Goal: Find specific page/section: Find specific page/section

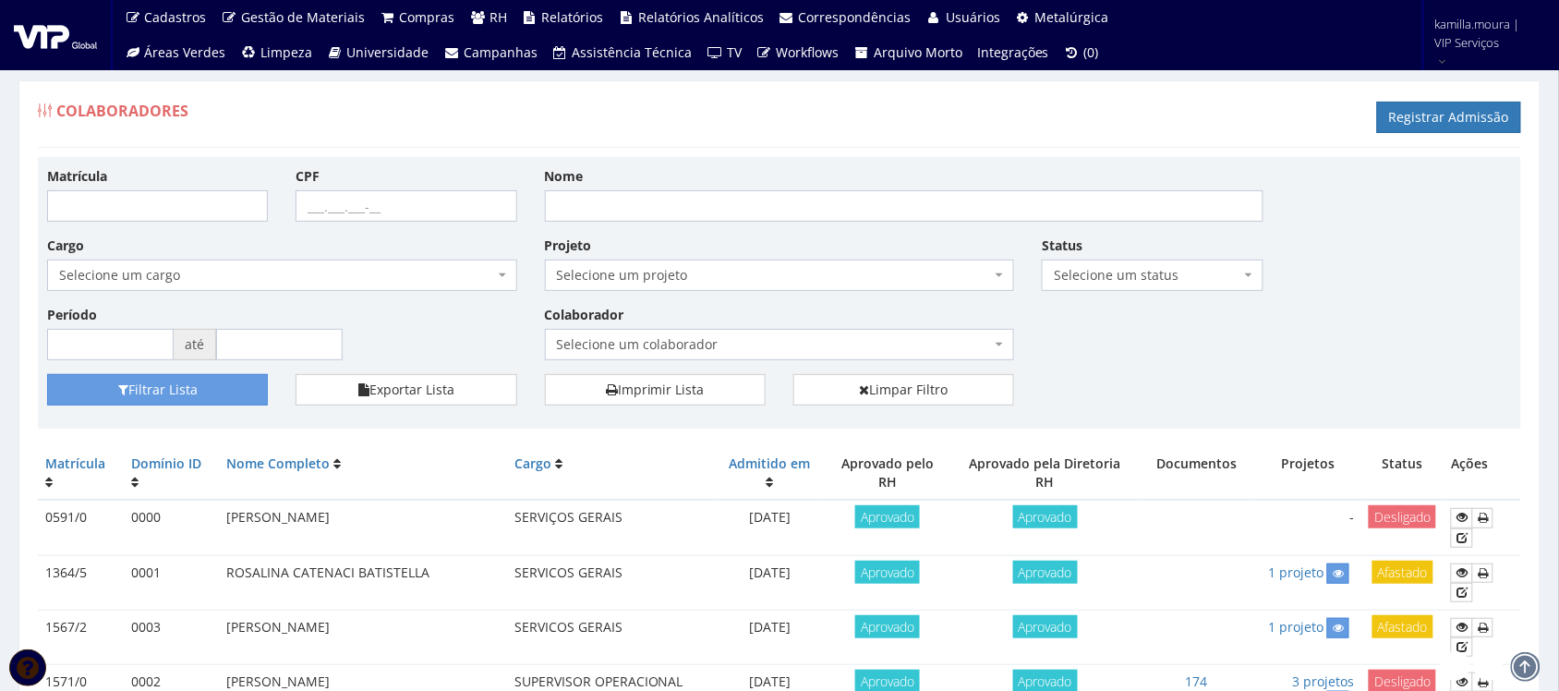
click at [808, 339] on span "Selecione um colaborador" at bounding box center [774, 344] width 435 height 18
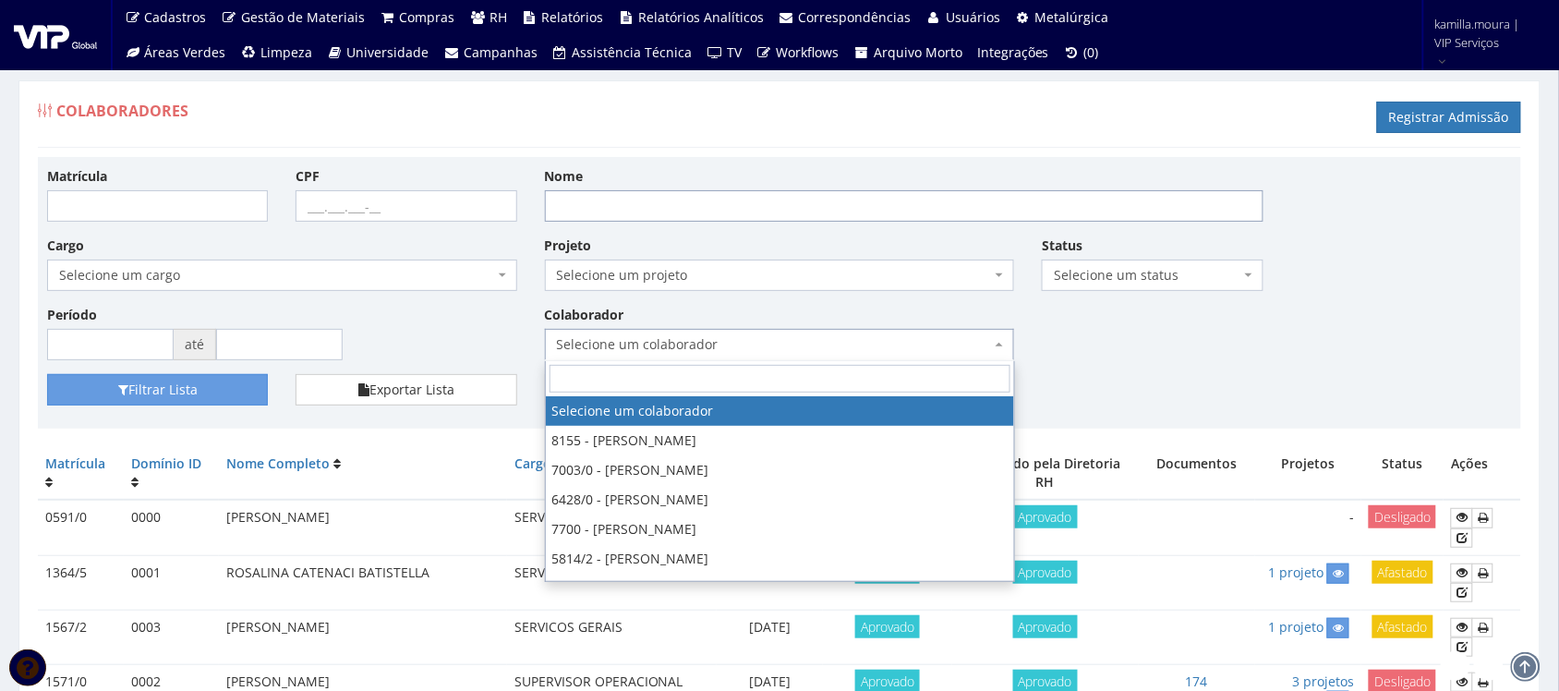
click at [870, 200] on input "Nome" at bounding box center [904, 205] width 718 height 31
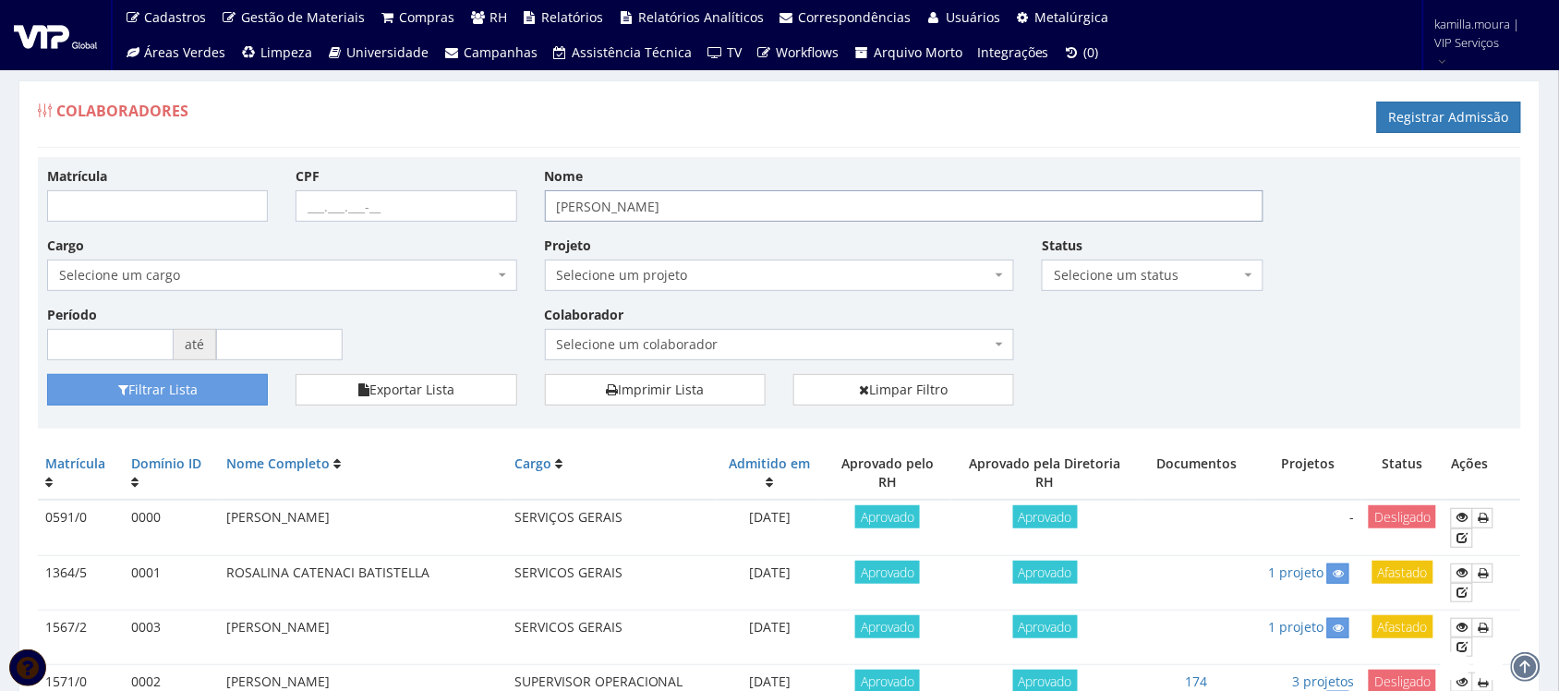
type input "[PERSON_NAME]"
click at [47, 374] on button "Filtrar Lista" at bounding box center [157, 389] width 221 height 31
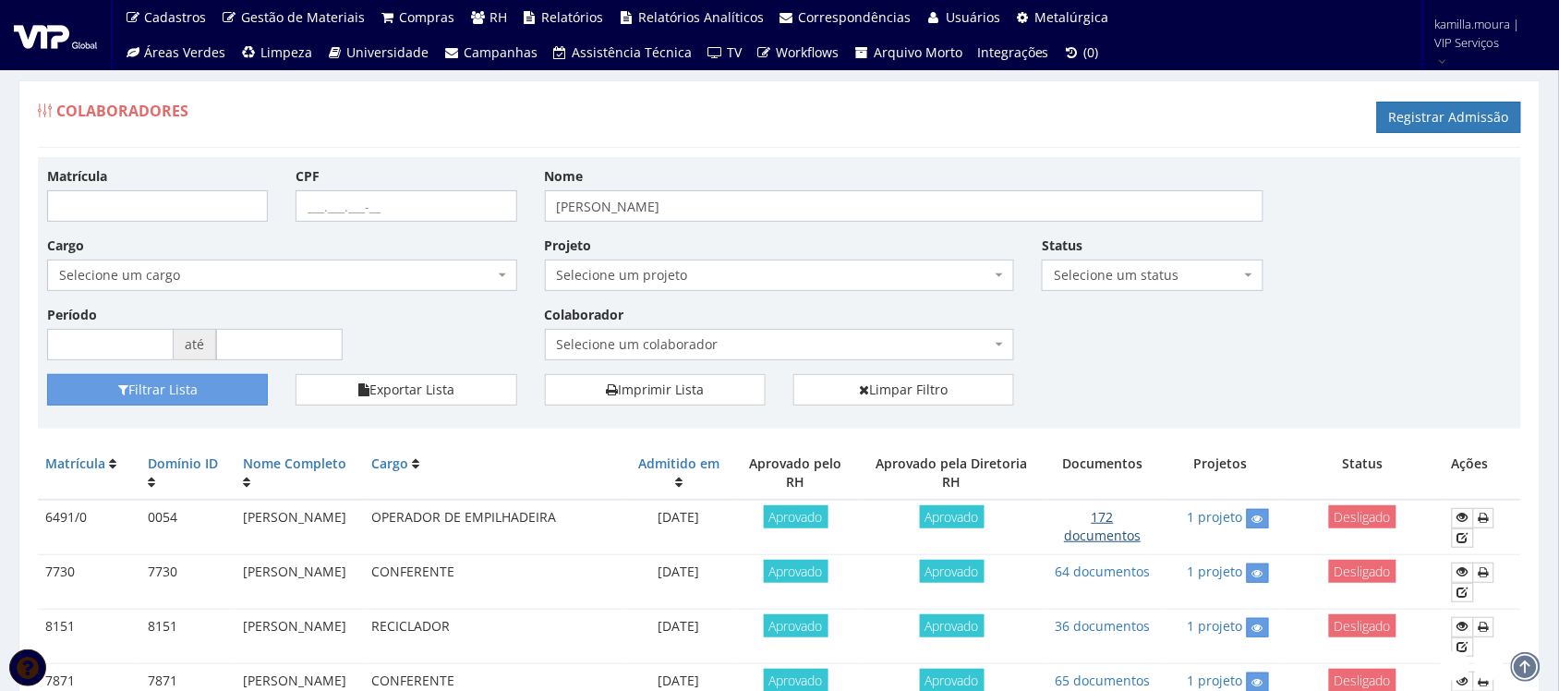
click at [1083, 544] on link "172 documentos" at bounding box center [1102, 526] width 77 height 36
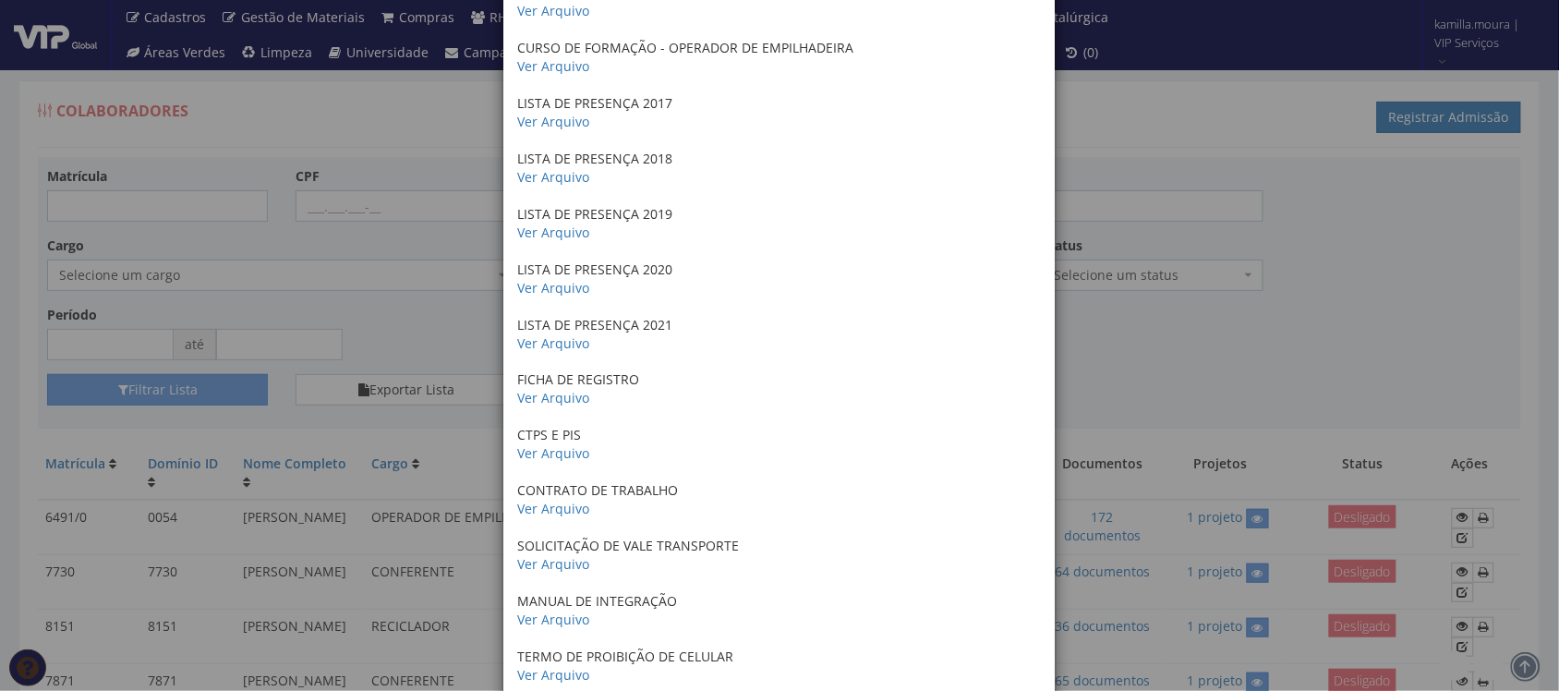
scroll to position [1962, 0]
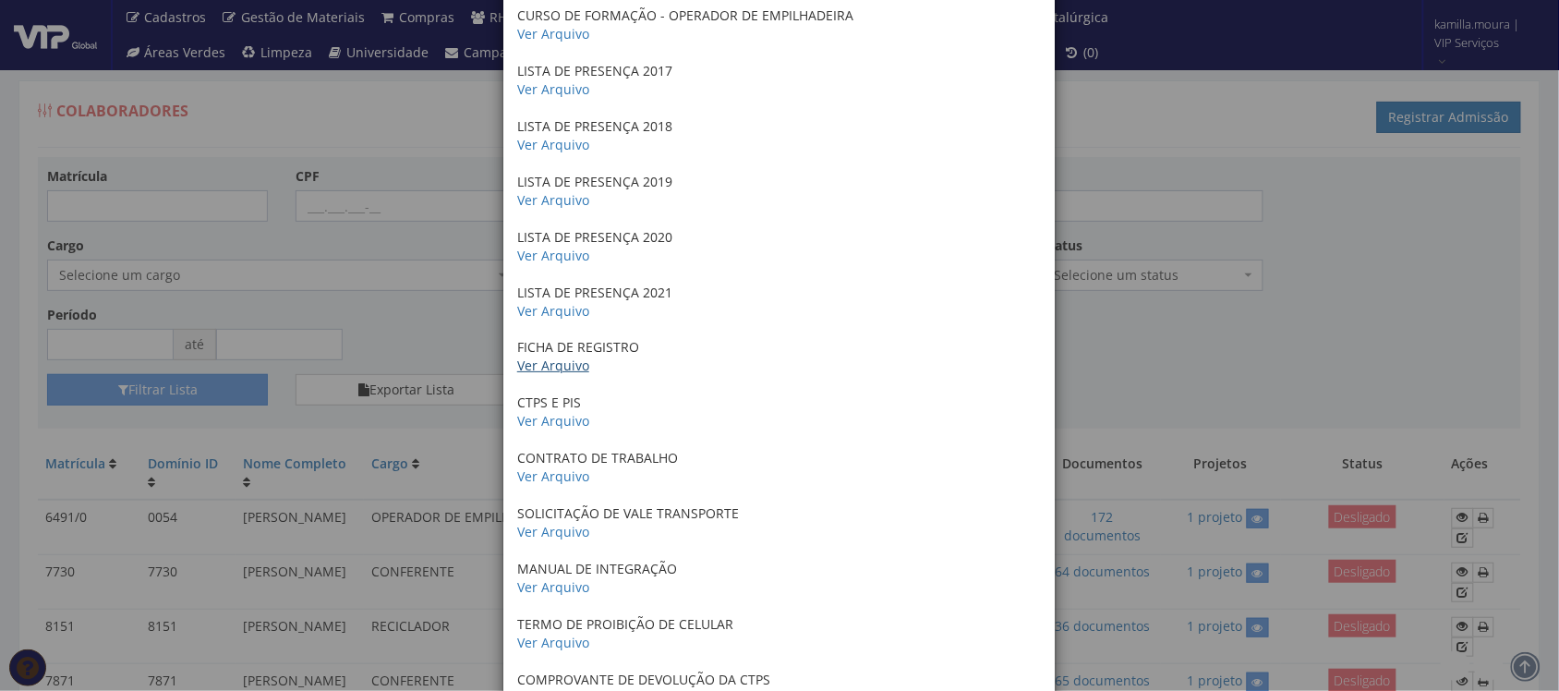
click at [547, 367] on link "Ver Arquivo" at bounding box center [553, 365] width 72 height 18
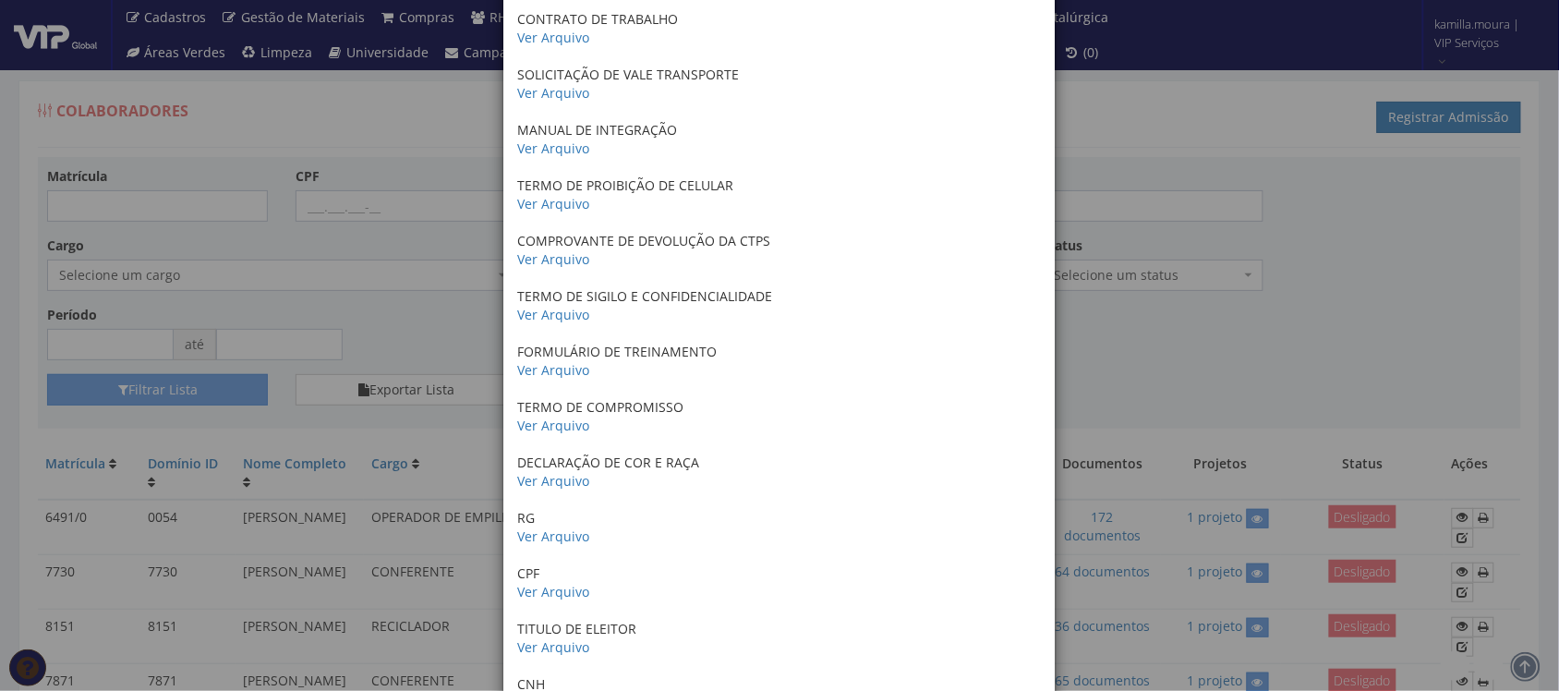
scroll to position [2539, 0]
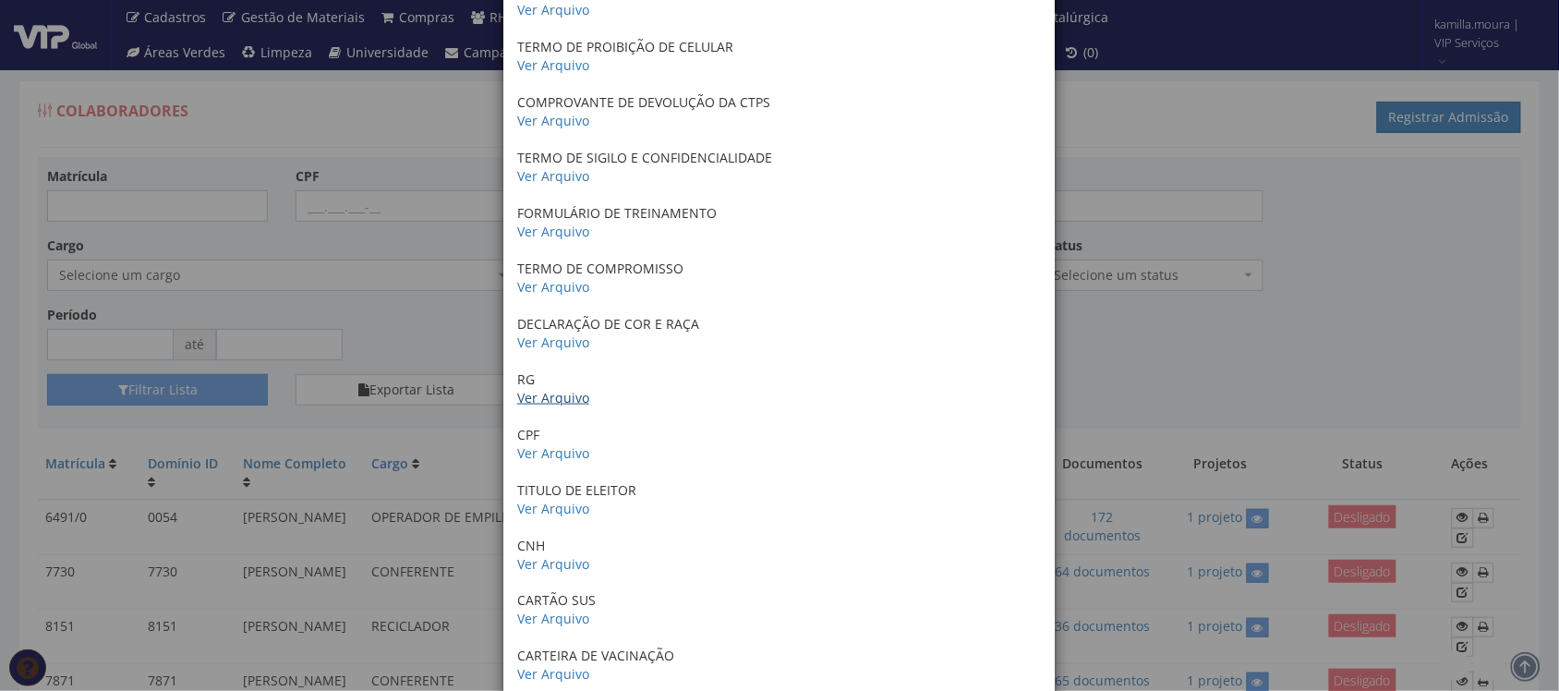
click at [560, 403] on link "Ver Arquivo" at bounding box center [553, 398] width 72 height 18
click at [536, 455] on link "Ver Arquivo" at bounding box center [553, 453] width 72 height 18
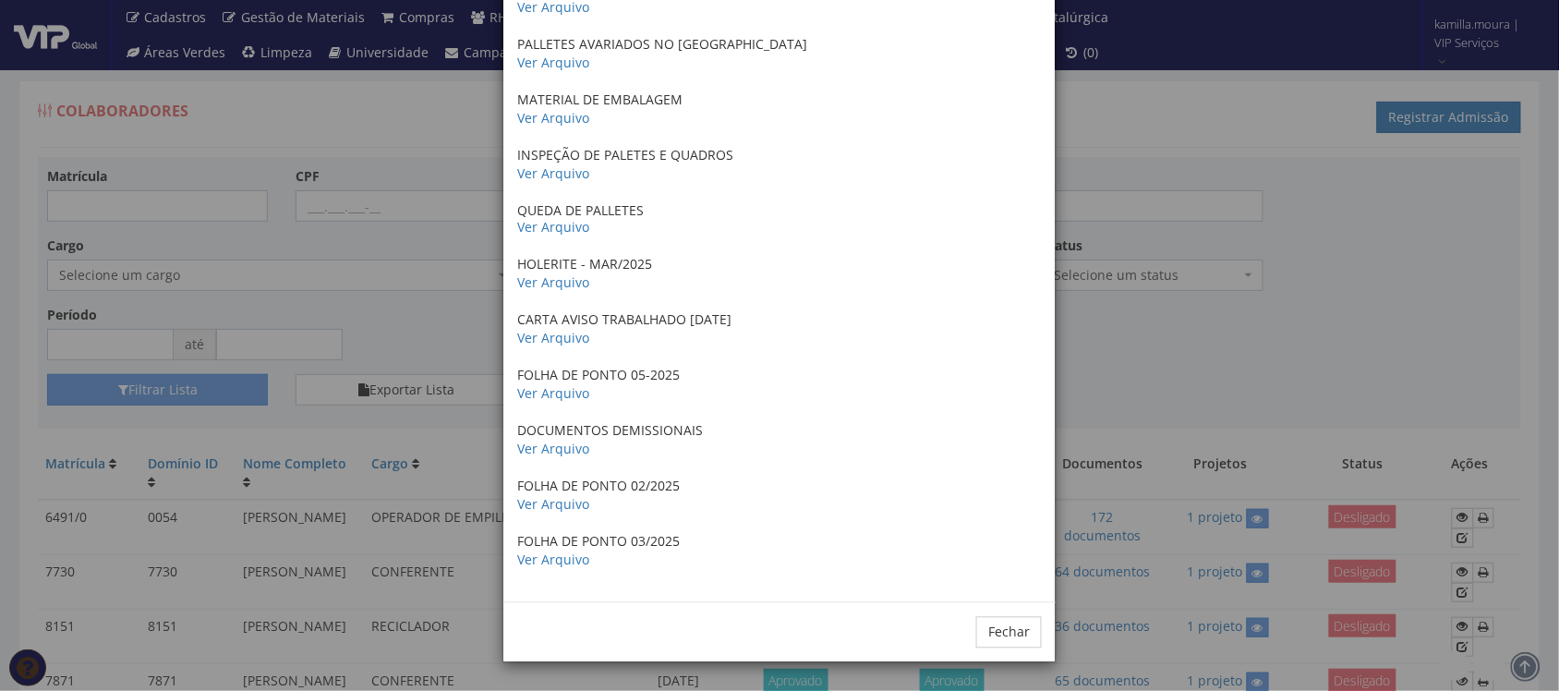
scroll to position [9138, 0]
click at [1020, 639] on button "Fechar" at bounding box center [1009, 632] width 66 height 31
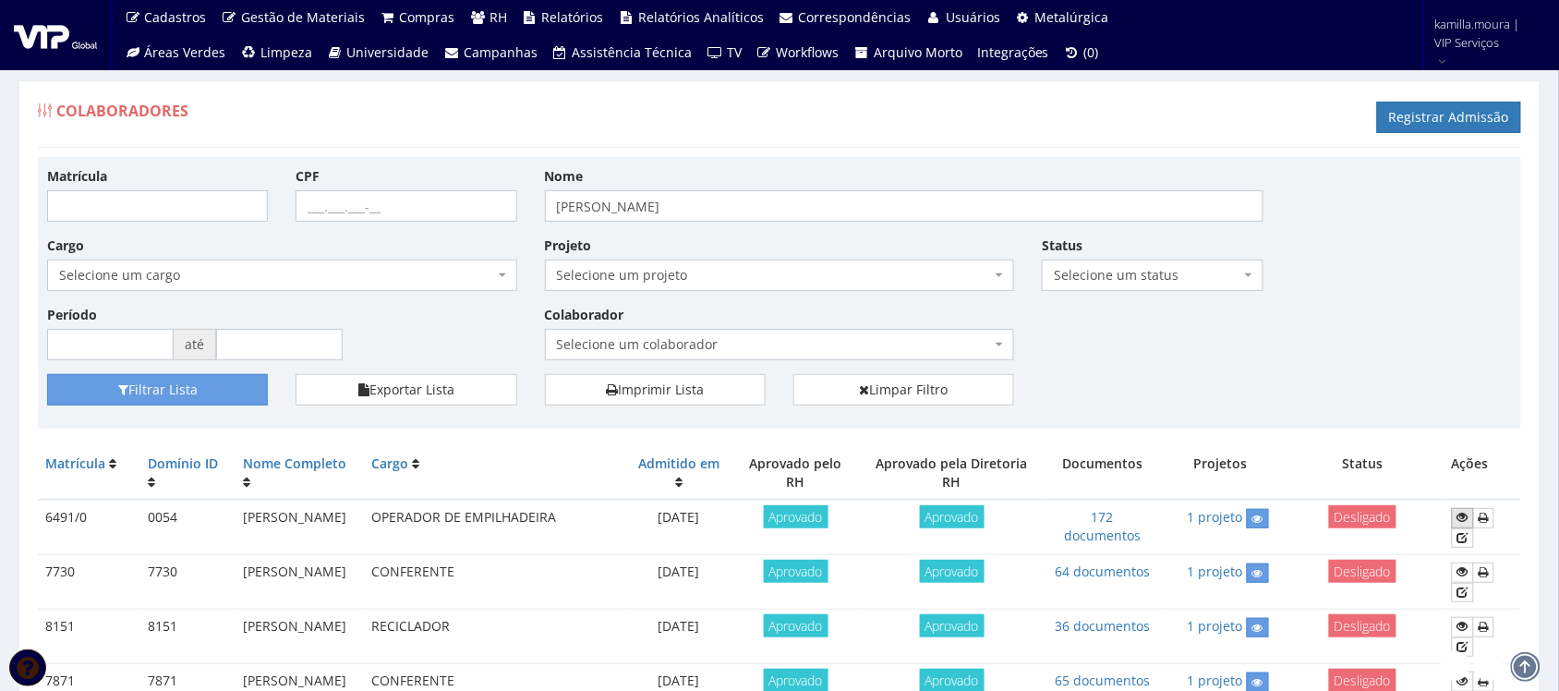
click at [1465, 517] on icon at bounding box center [1462, 517] width 11 height 13
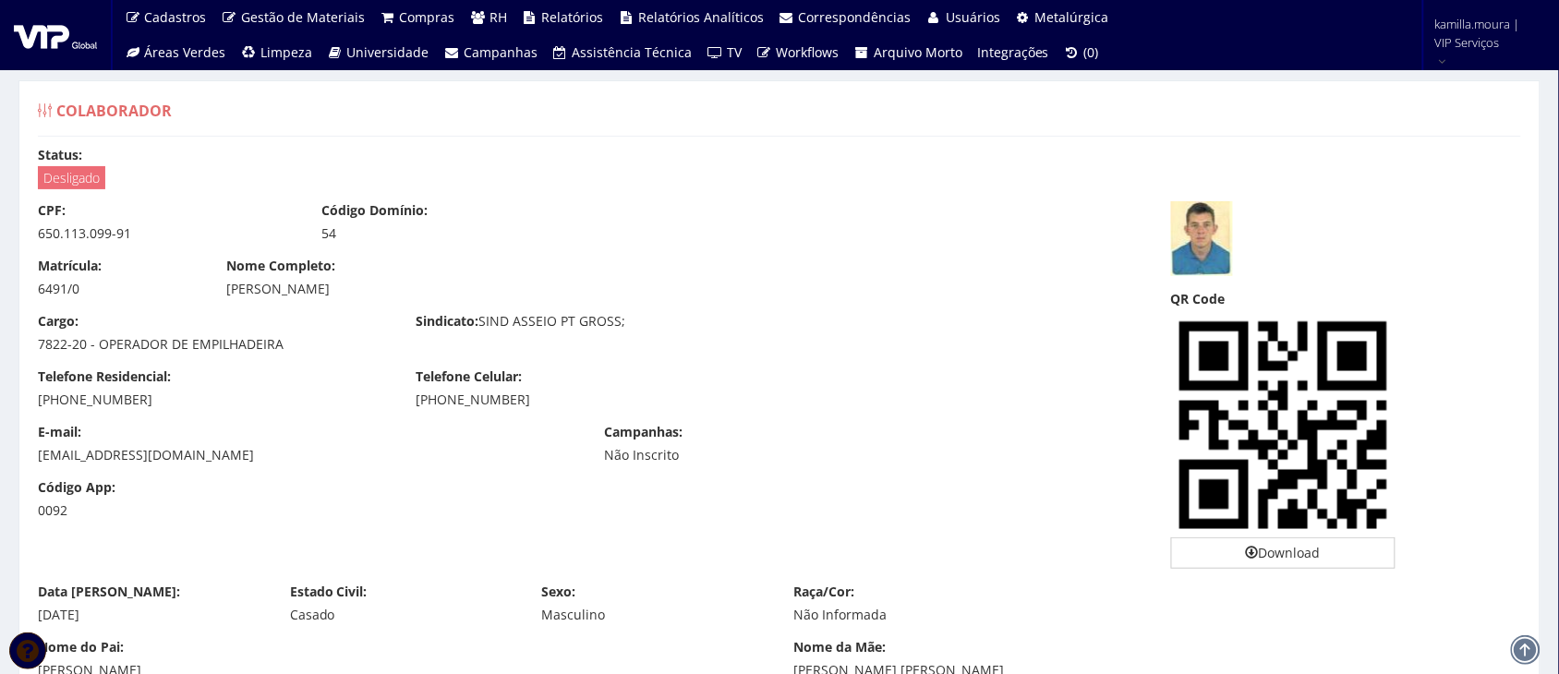
click at [93, 226] on div "650.113.099-91" at bounding box center [166, 233] width 256 height 18
copy div "650.113.099-91"
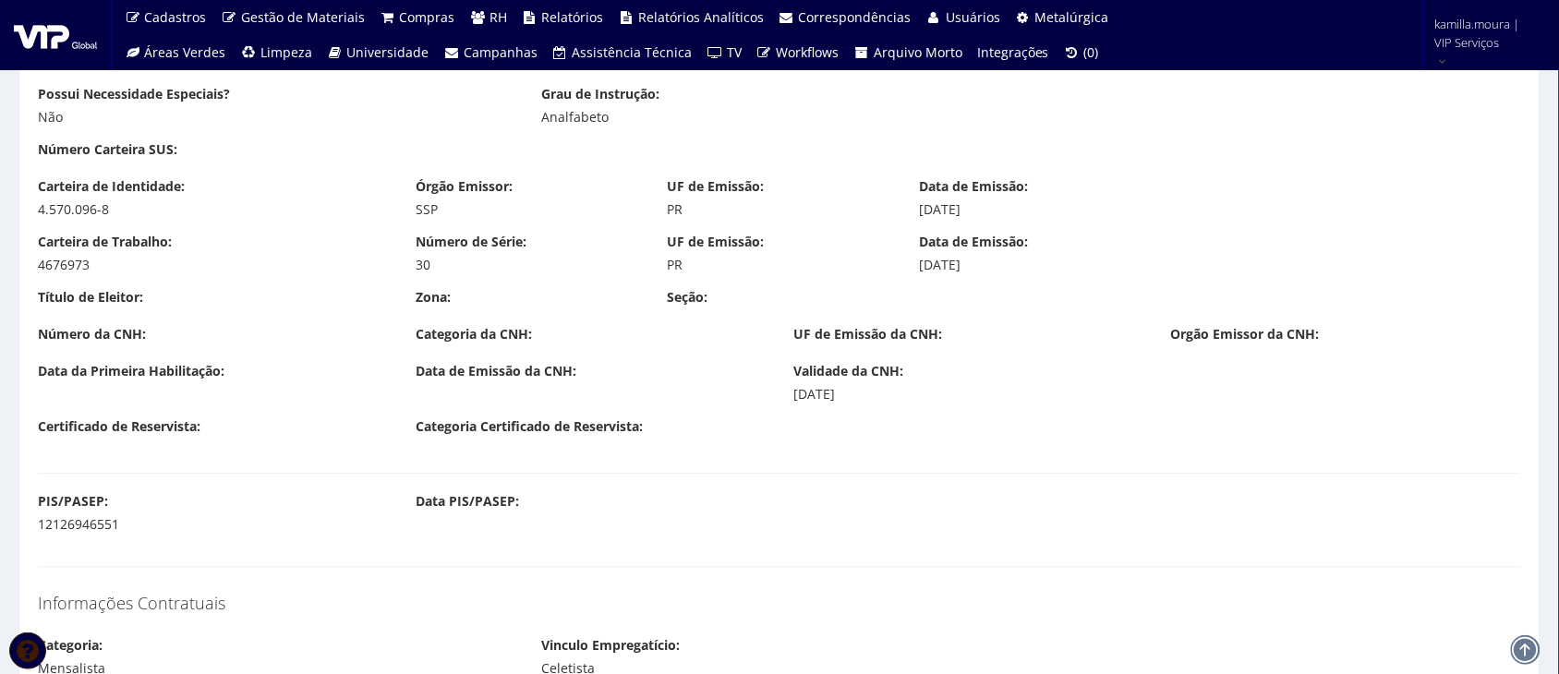
scroll to position [923, 0]
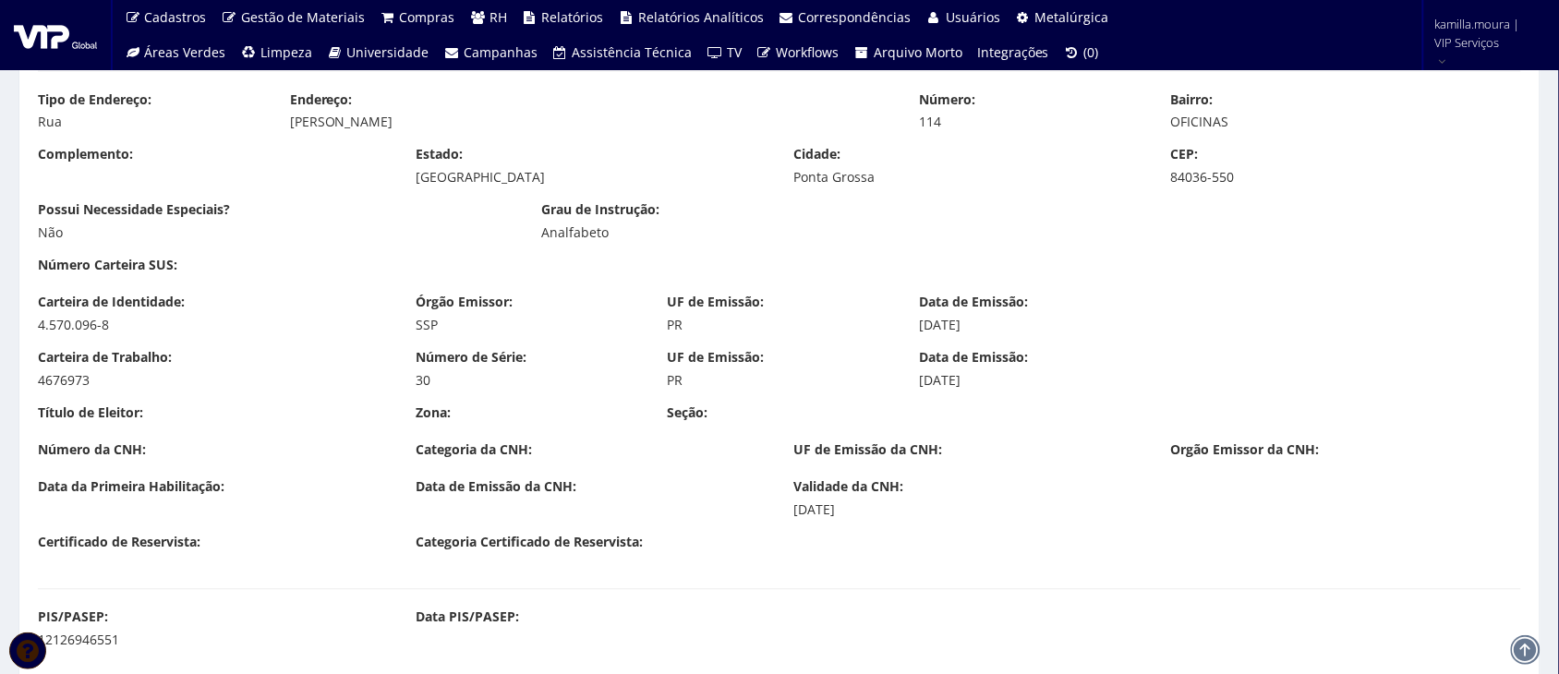
click at [88, 319] on div "4.570.096-8" at bounding box center [213, 326] width 350 height 18
drag, startPoint x: 109, startPoint y: 326, endPoint x: 29, endPoint y: 328, distance: 80.4
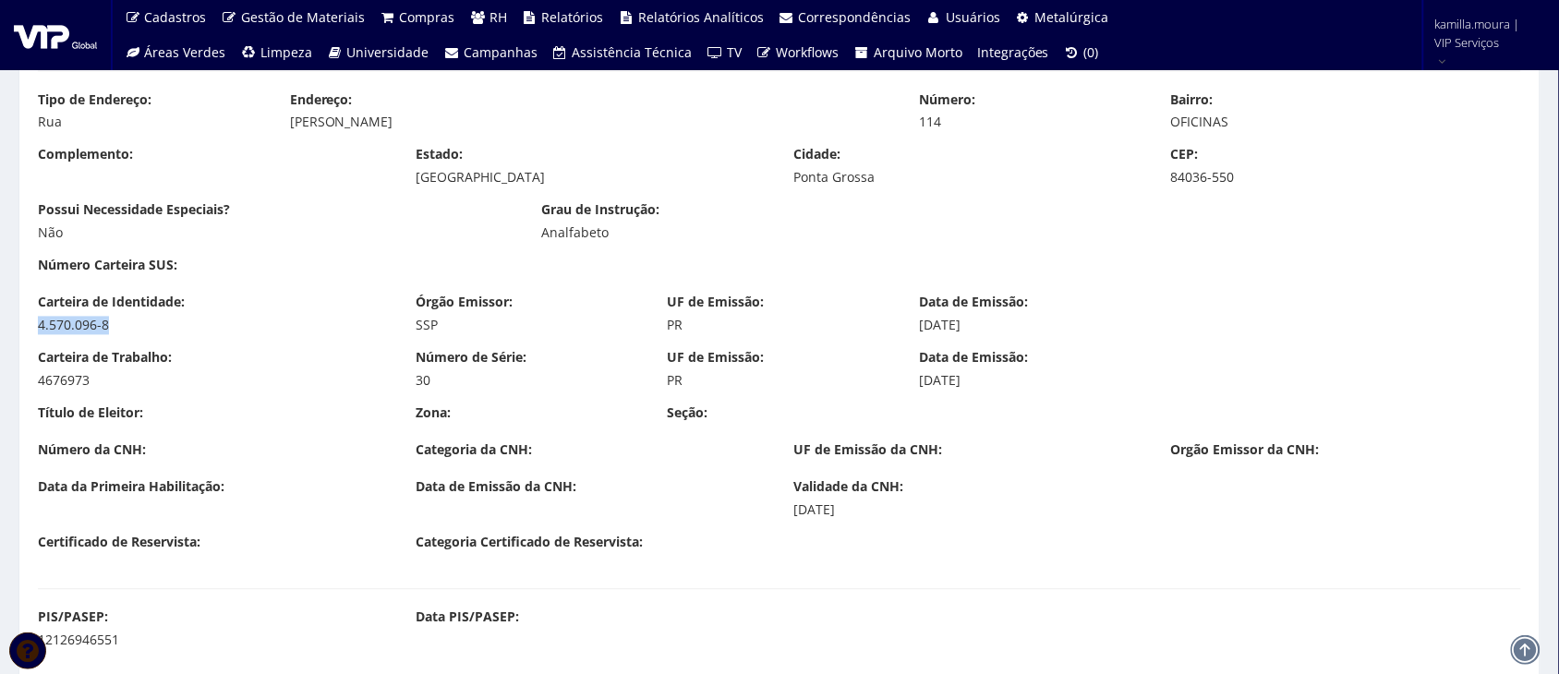
click at [29, 328] on div "Carteira de Identidade: 4.570.096-8" at bounding box center [213, 315] width 378 height 42
copy div "4.570.096-8"
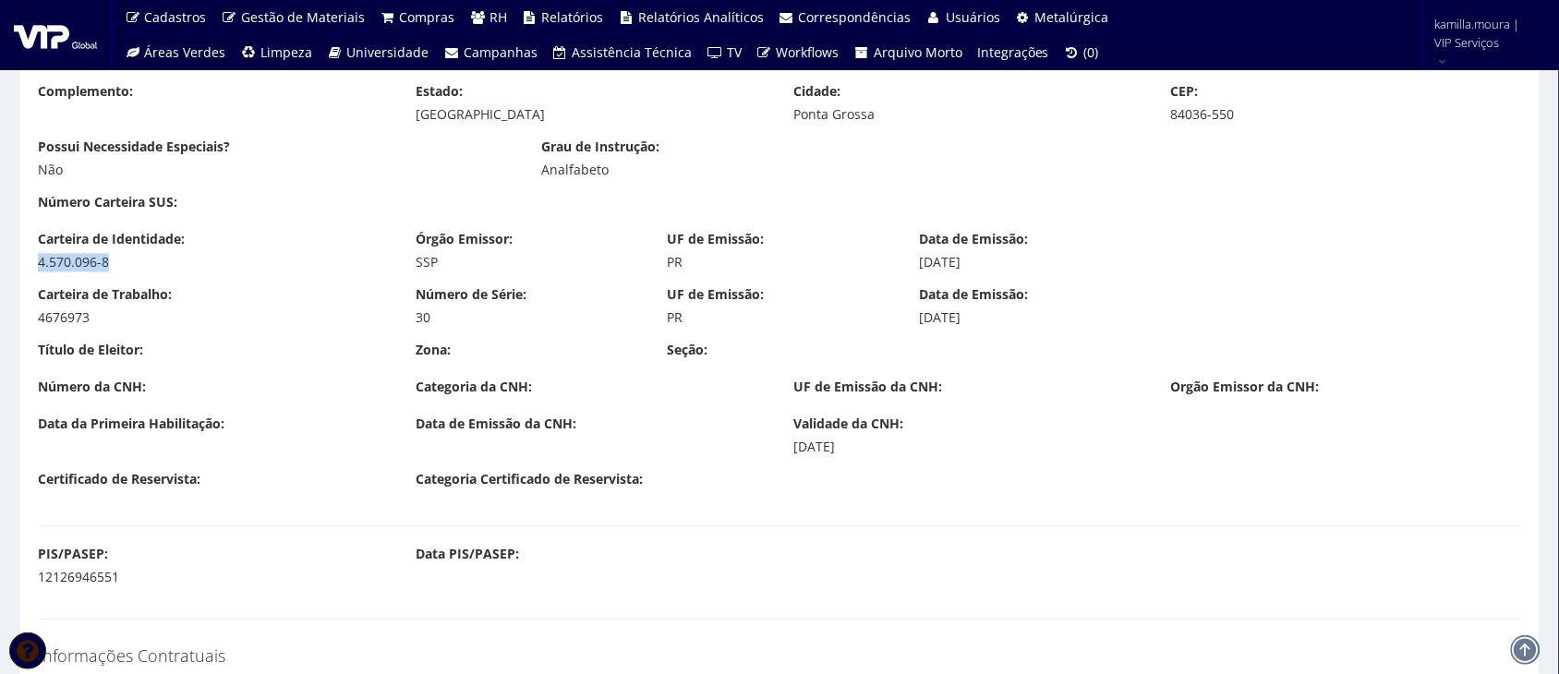
scroll to position [1039, 0]
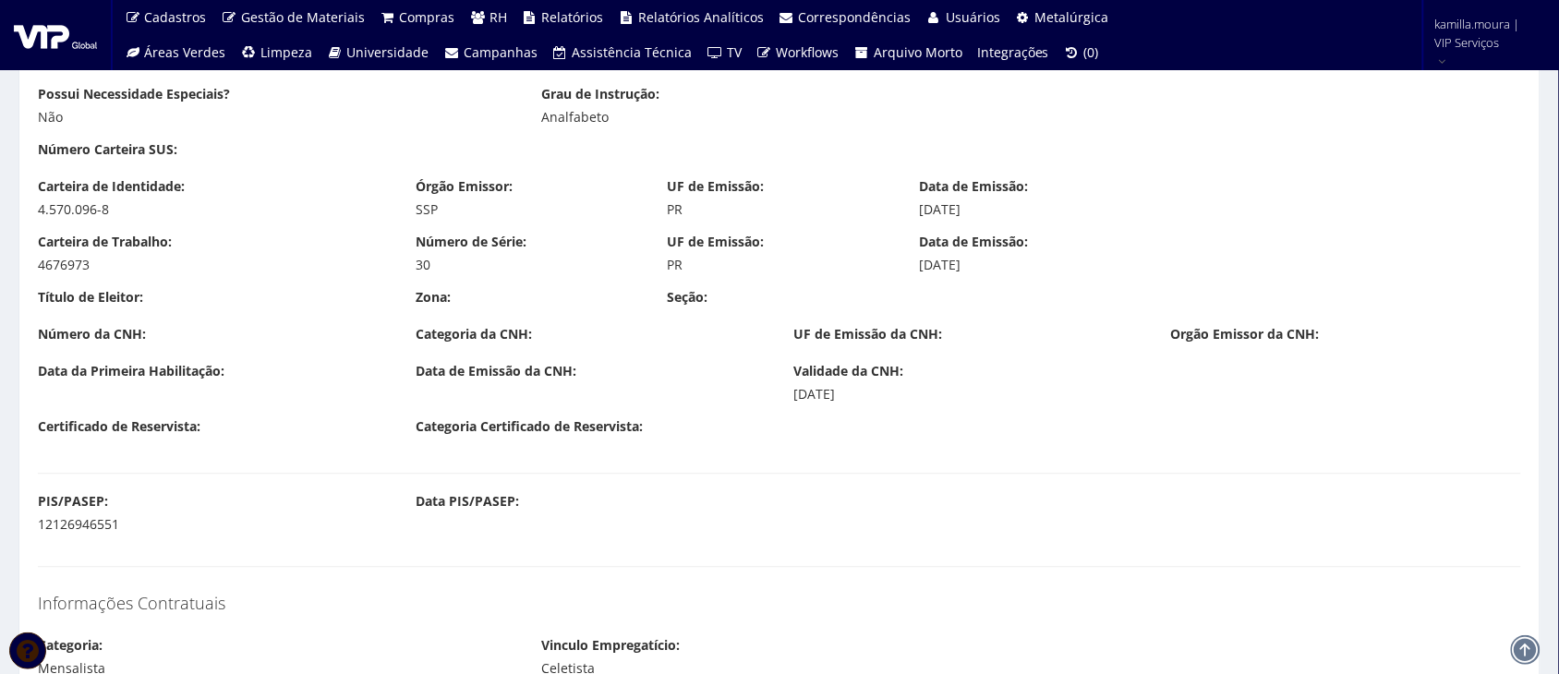
click at [74, 526] on div "12126946551" at bounding box center [213, 525] width 350 height 18
copy div "12126946551"
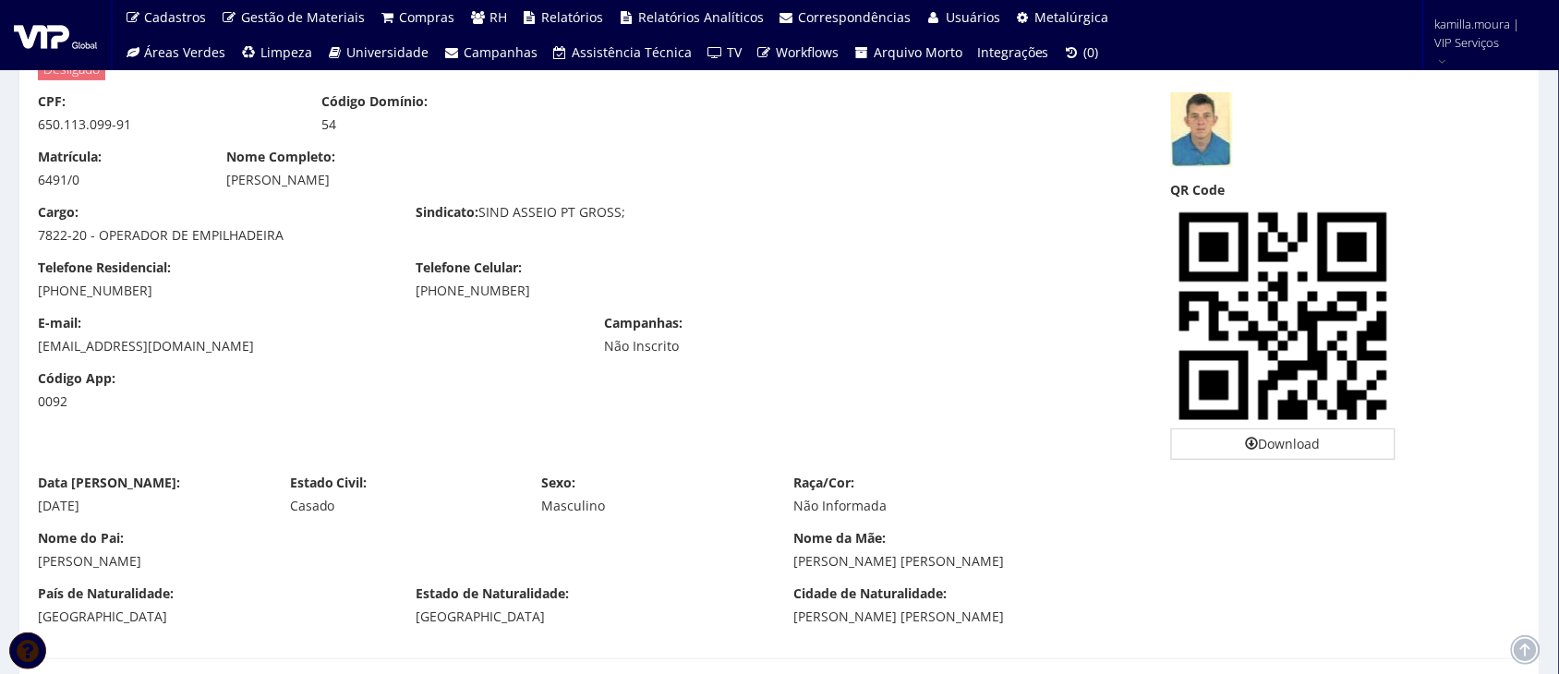
scroll to position [0, 0]
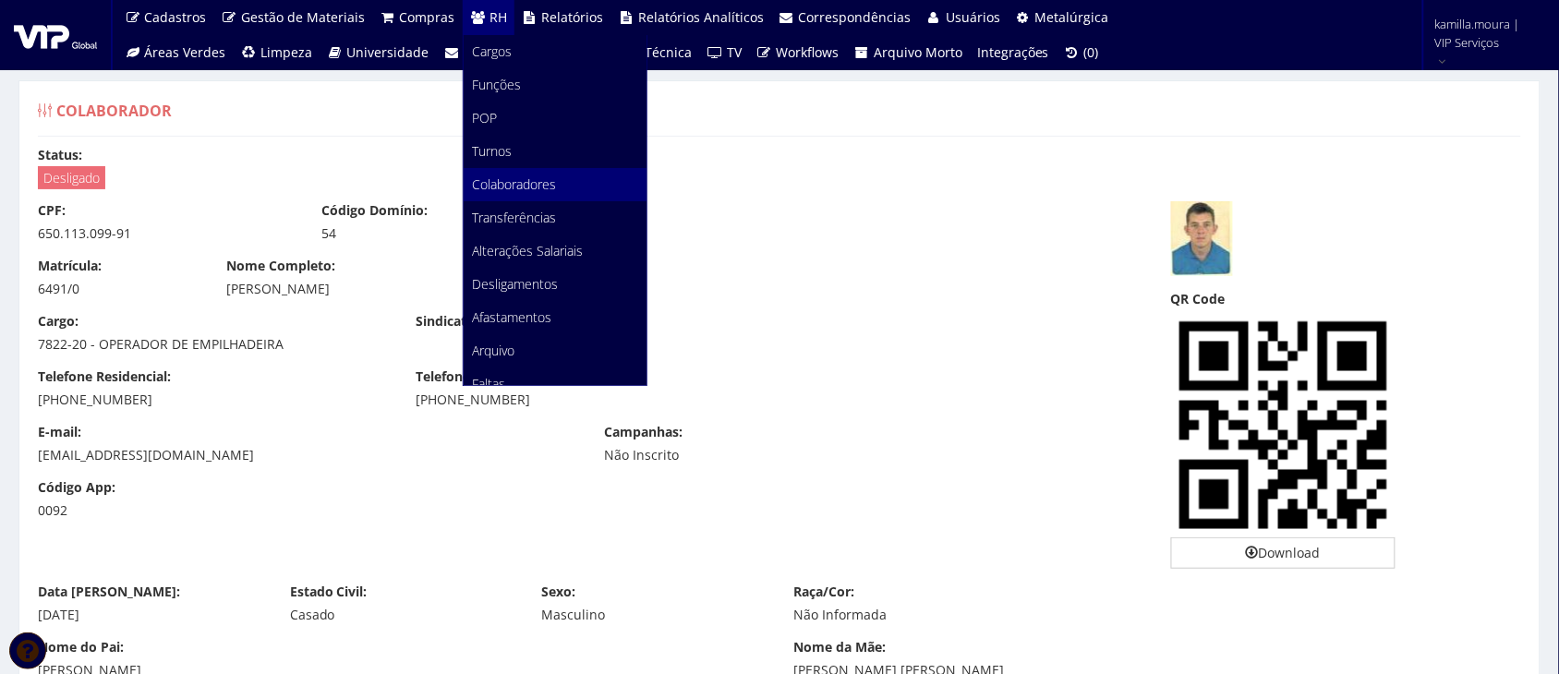
click at [505, 190] on span "Colaboradores" at bounding box center [515, 184] width 84 height 18
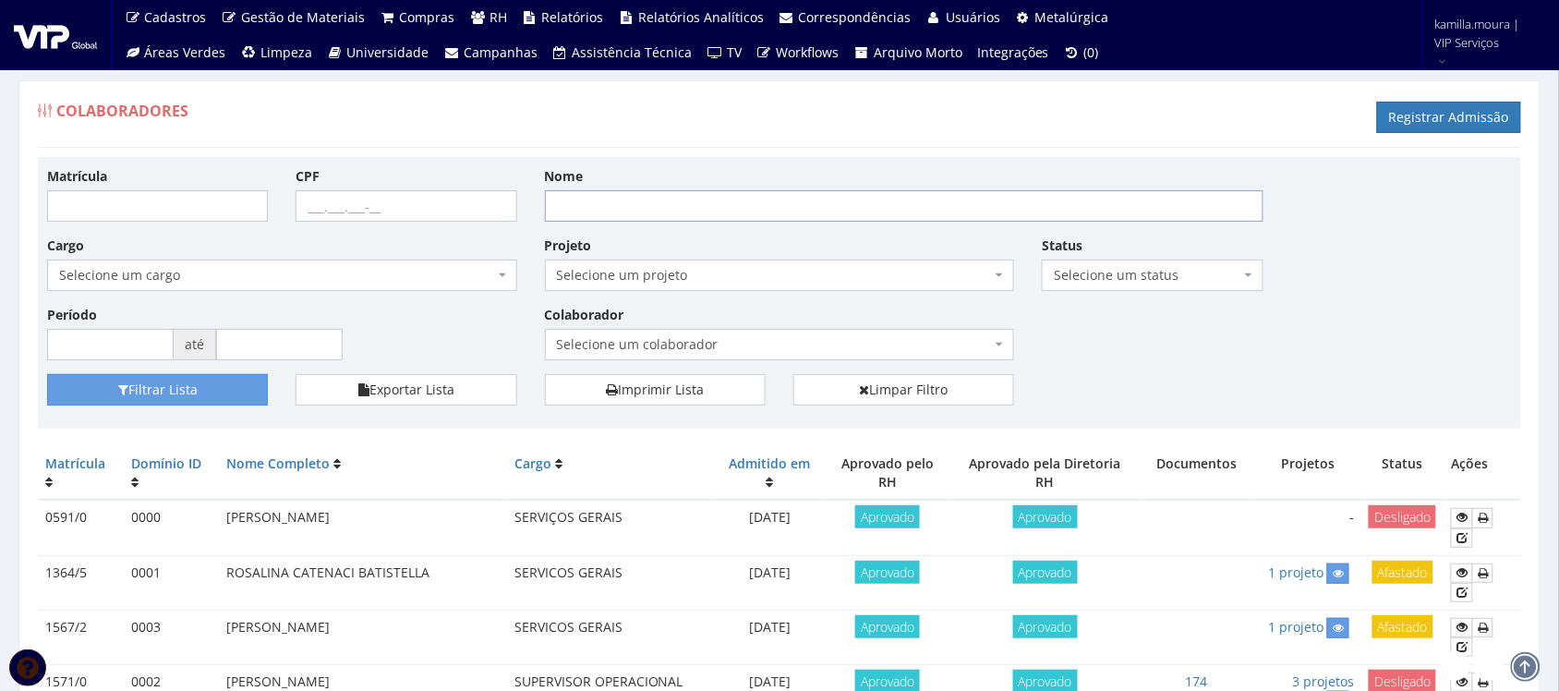
click at [686, 212] on input "Nome" at bounding box center [904, 205] width 718 height 31
paste input "05993708905"
type input "05993708905"
drag, startPoint x: 686, startPoint y: 212, endPoint x: 421, endPoint y: 218, distance: 265.1
click at [421, 218] on div "Matrícula CPF Nome 05993708905 Cargo Selecione um cargo G0610 D0029 - 4110-05 -…" at bounding box center [779, 270] width 1492 height 208
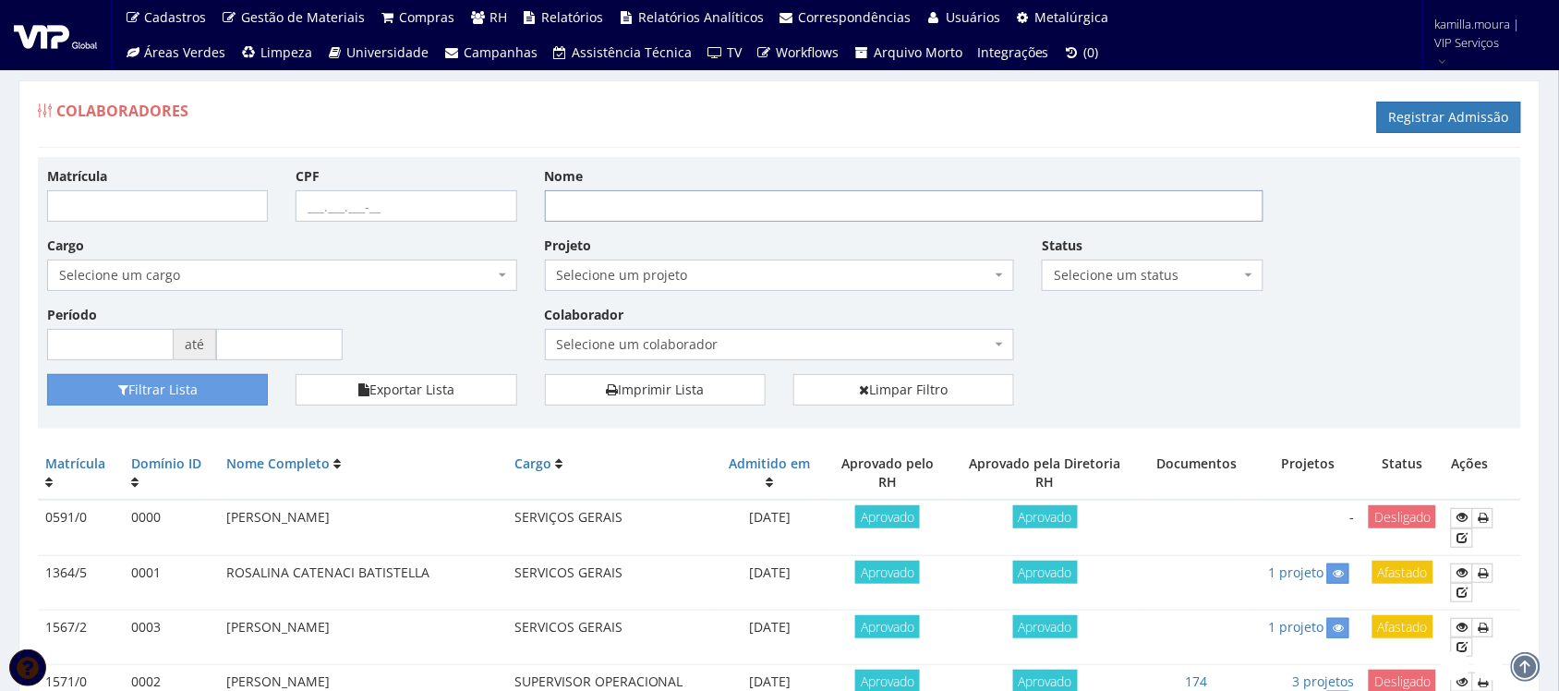
paste input "Rodrigo Jacob dos Santos"
type input "Rodrigo Jacob dos Santos"
click at [228, 390] on button "Filtrar Lista" at bounding box center [157, 389] width 221 height 31
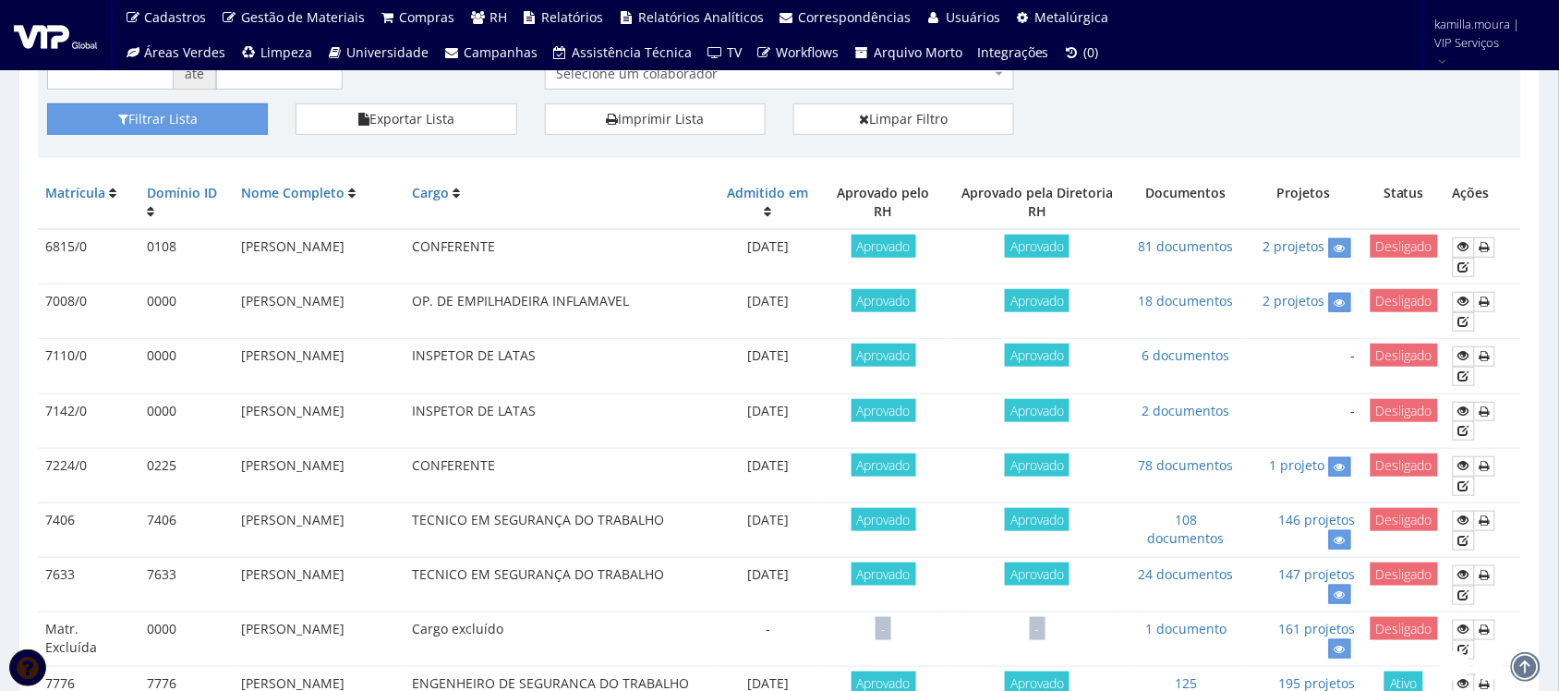
scroll to position [231, 0]
